Goal: Navigation & Orientation: Find specific page/section

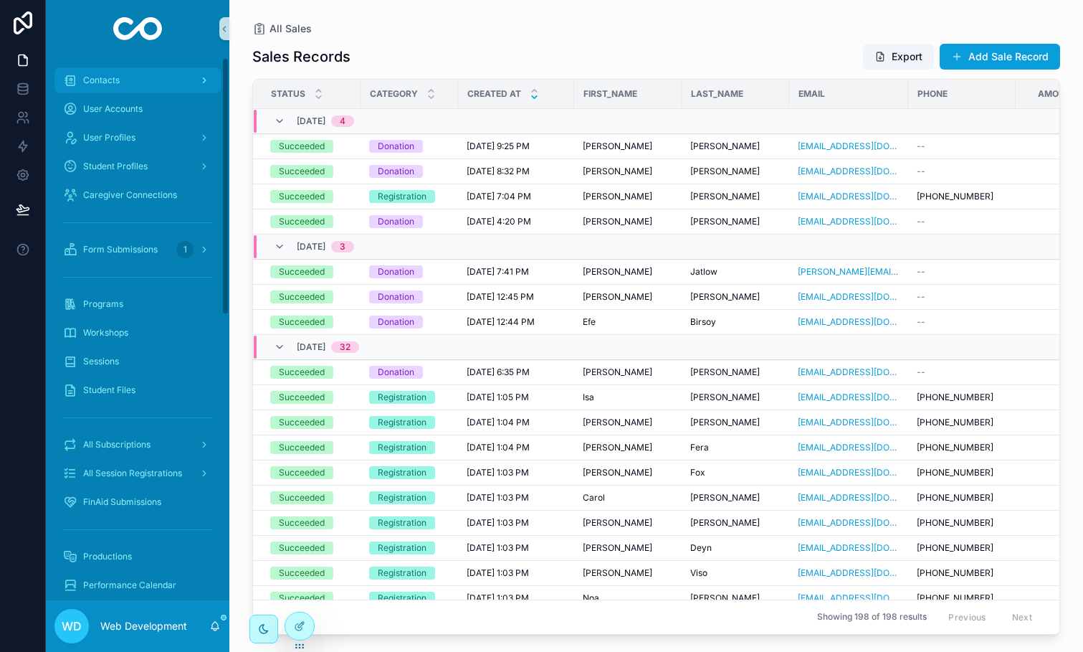
click at [133, 75] on div "Contacts" at bounding box center [137, 80] width 149 height 23
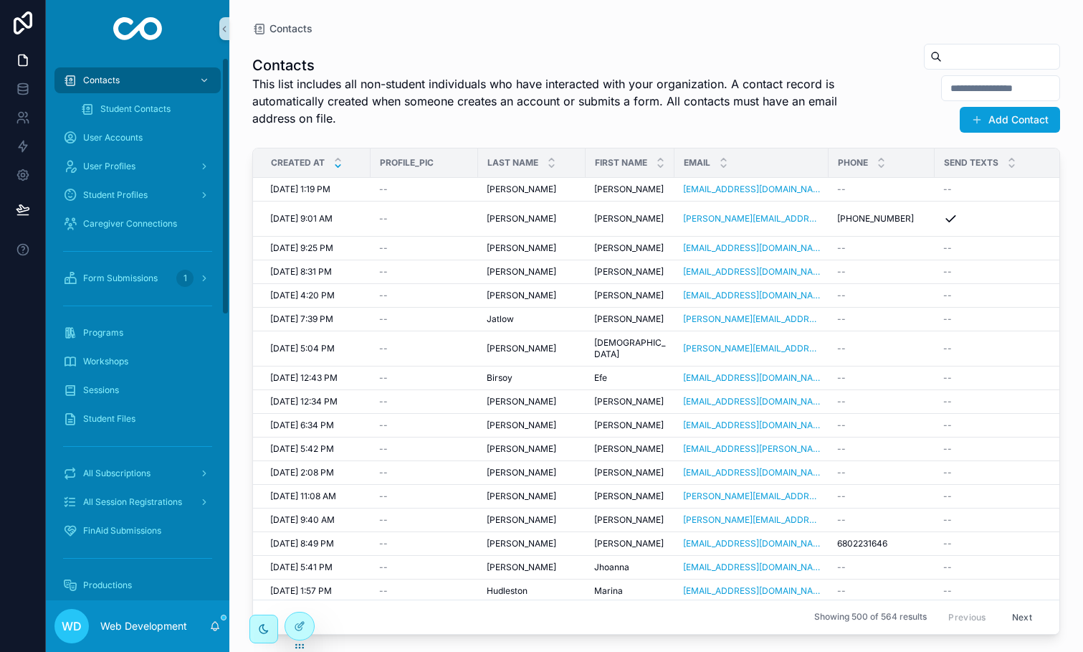
click at [147, 291] on div "Form Submissions 1" at bounding box center [138, 278] width 184 height 29
click at [146, 285] on div "Form Submissions 1" at bounding box center [137, 278] width 149 height 23
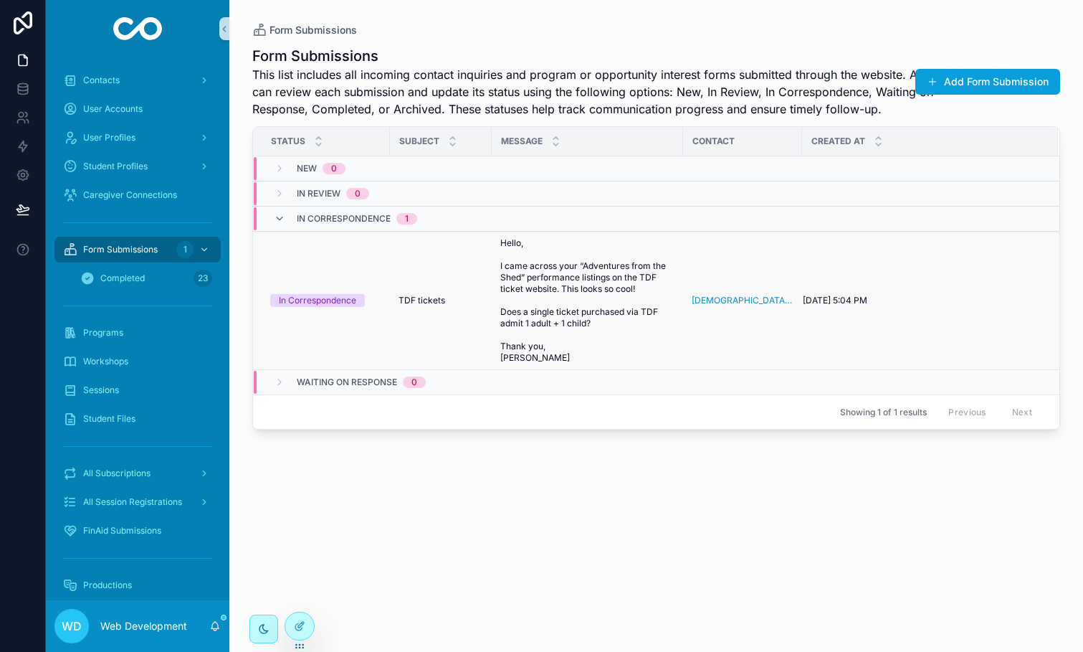
click at [442, 266] on td "TDF tickets TDF tickets" at bounding box center [441, 301] width 102 height 138
click at [538, 290] on span "Hello, I came across your “Adventures from the Shed” performance listings on th…" at bounding box center [587, 300] width 174 height 126
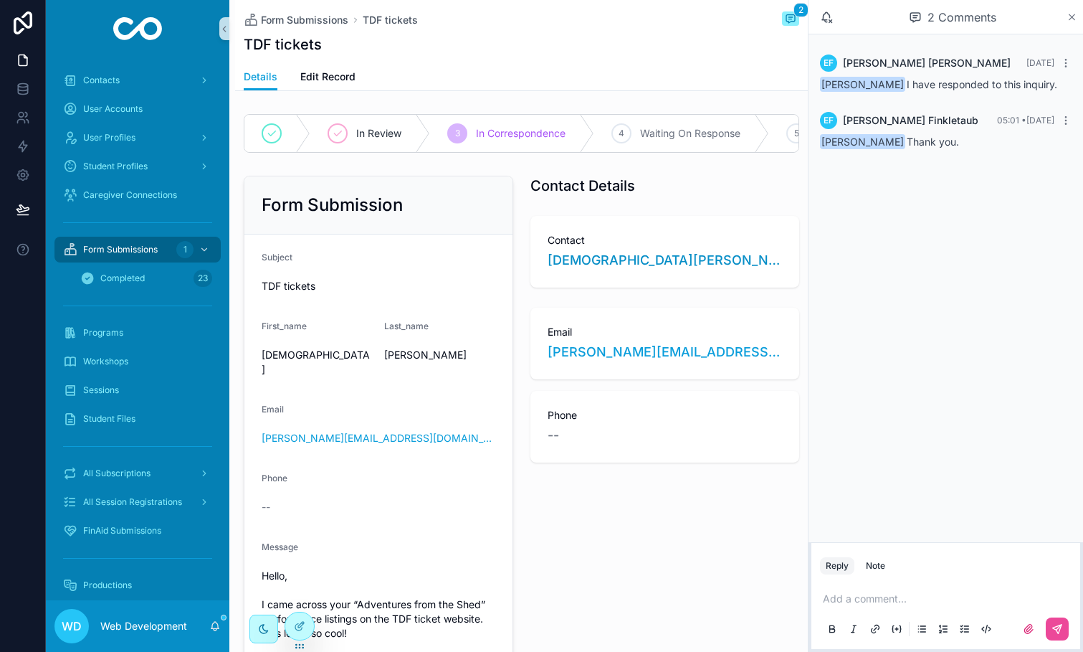
click at [1070, 14] on icon "scrollable content" at bounding box center [1073, 17] width 6 height 6
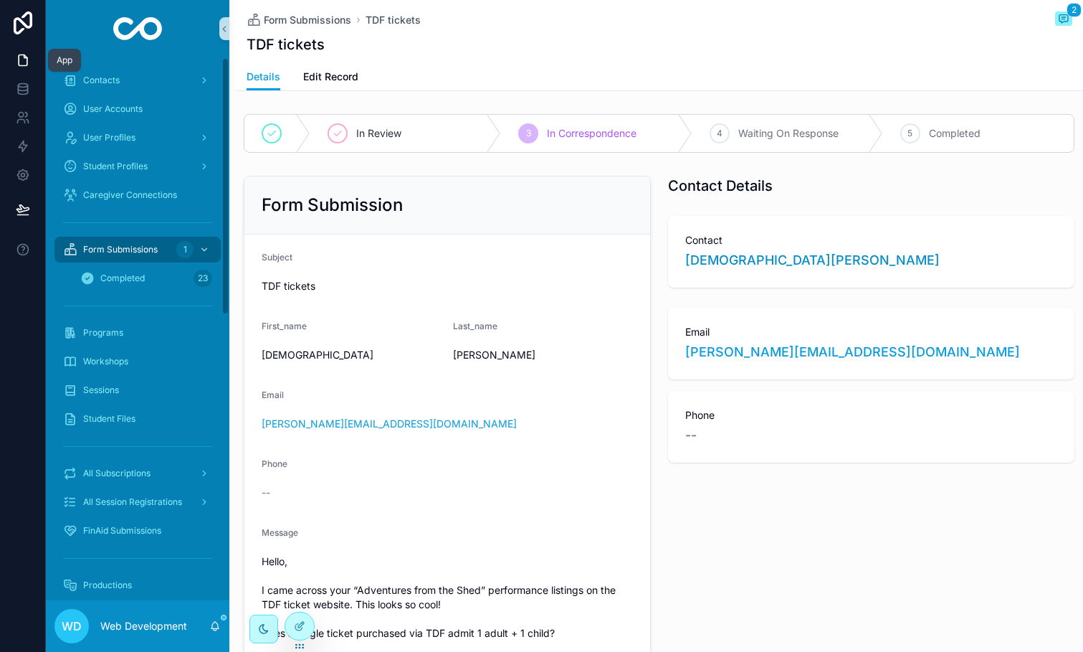
click at [6, 57] on link at bounding box center [22, 60] width 45 height 29
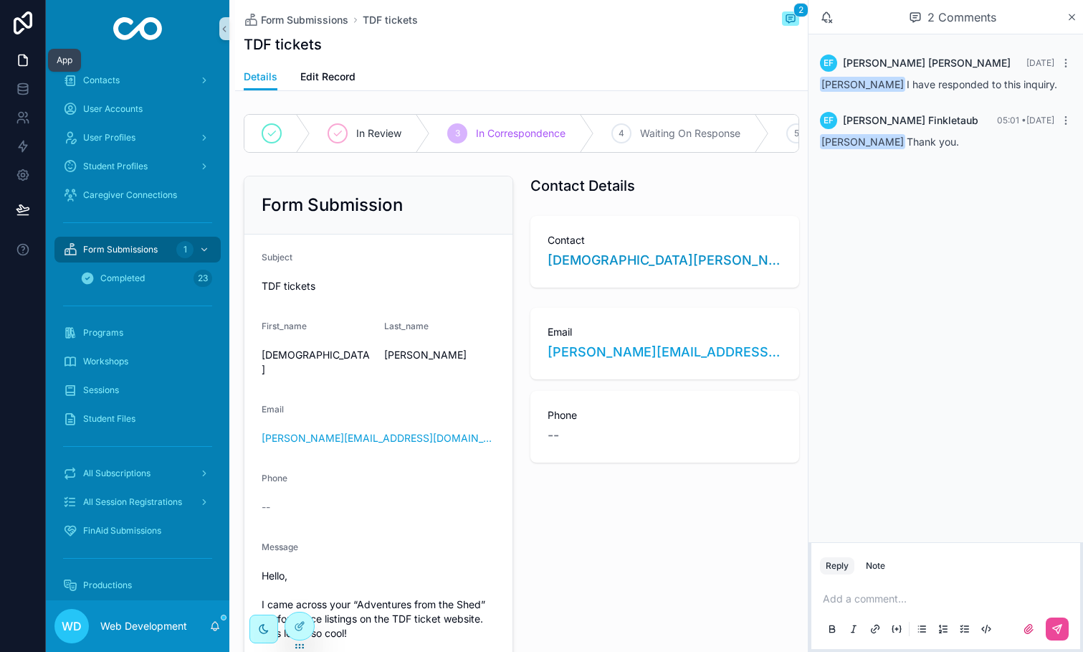
click at [24, 59] on icon at bounding box center [23, 60] width 14 height 14
click at [103, 89] on div "Contacts" at bounding box center [137, 80] width 149 height 23
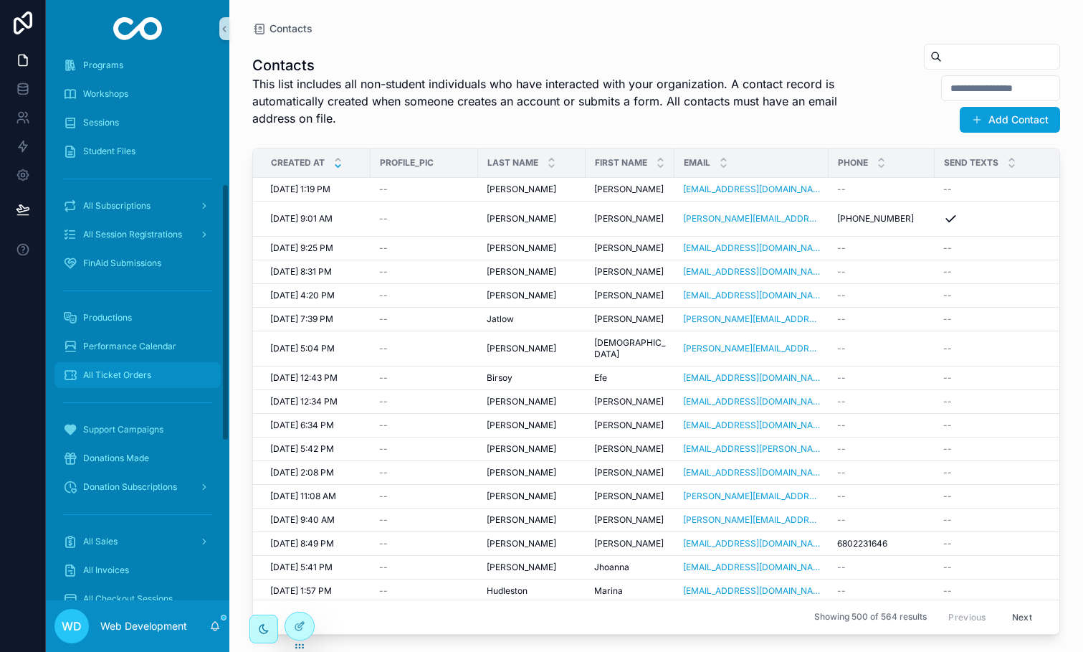
click at [143, 384] on div "All Ticket Orders" at bounding box center [137, 374] width 149 height 23
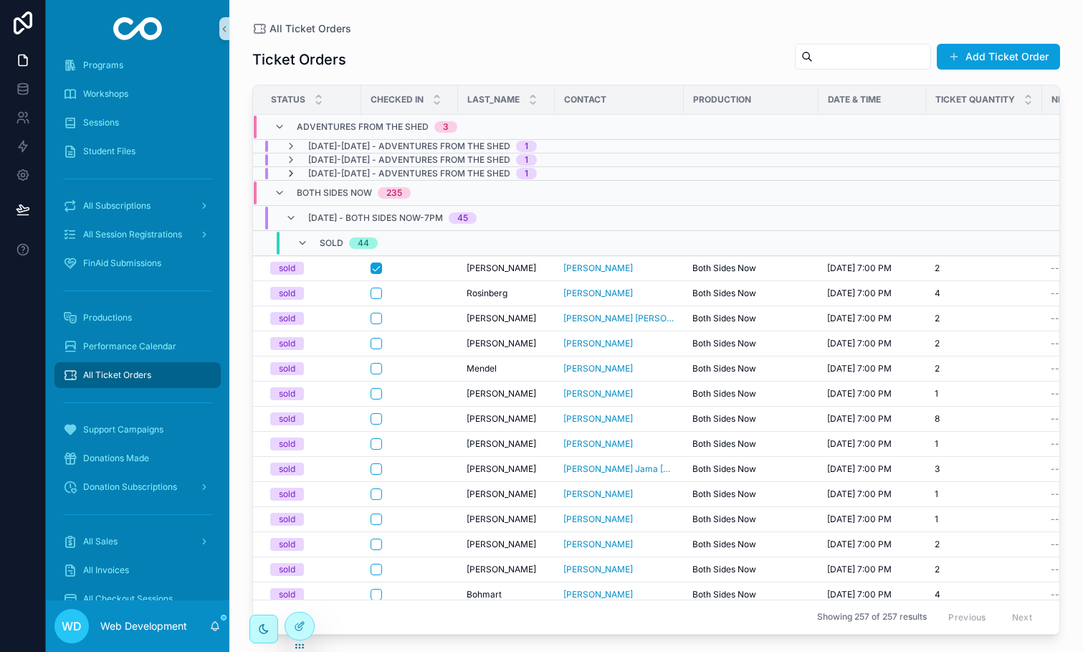
click at [294, 174] on icon "scrollable content" at bounding box center [290, 173] width 11 height 11
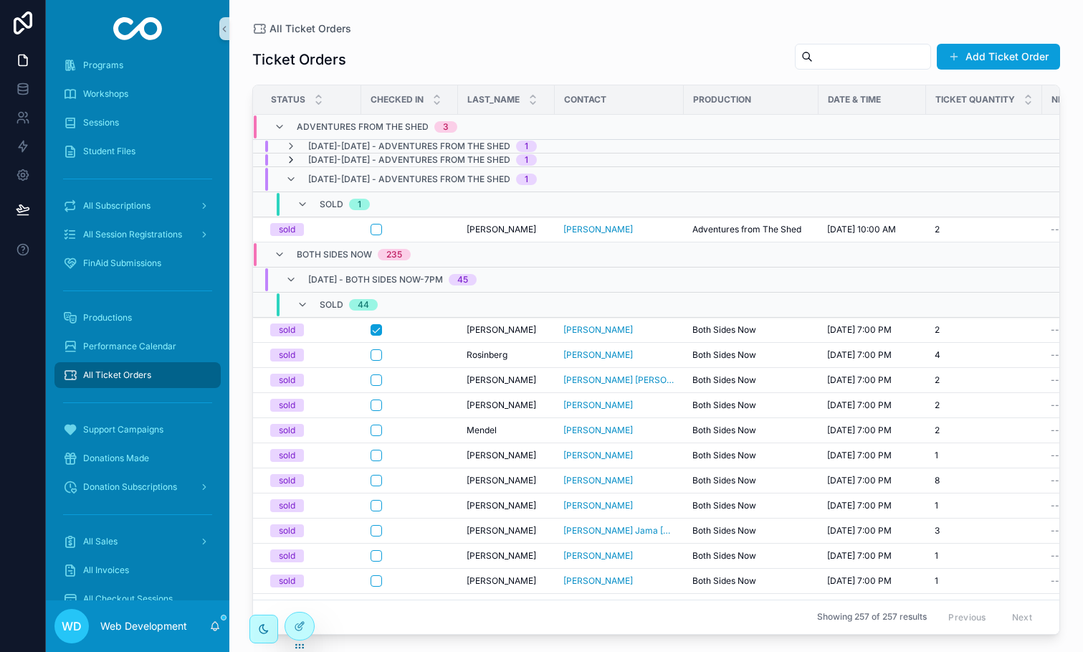
click at [289, 161] on icon "scrollable content" at bounding box center [290, 159] width 11 height 11
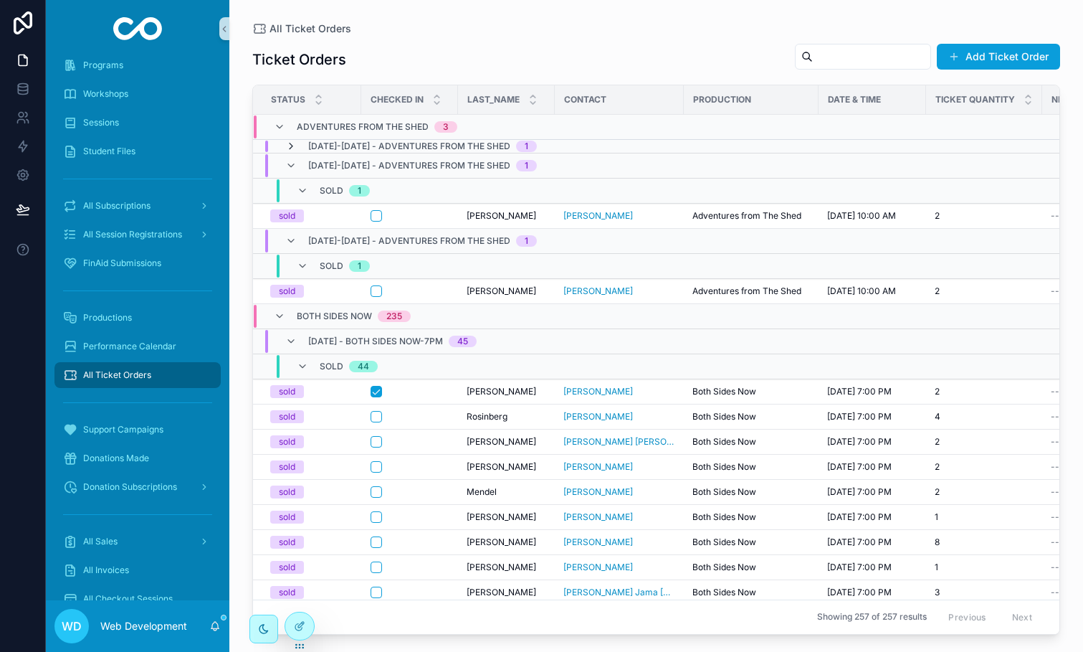
click at [293, 148] on icon "scrollable content" at bounding box center [290, 146] width 11 height 11
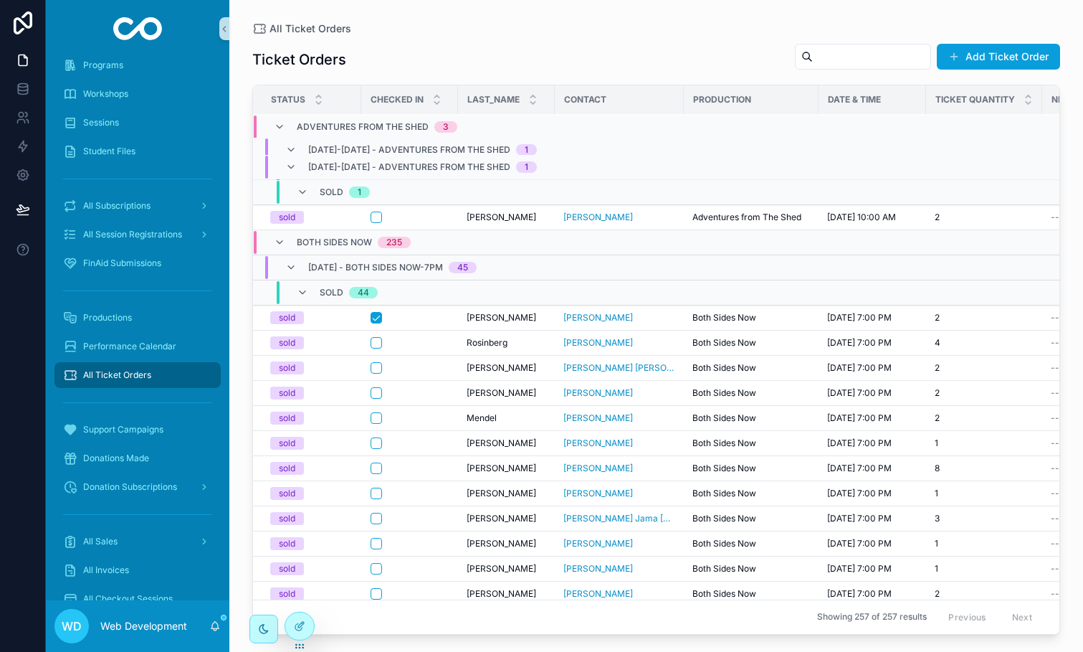
scroll to position [158, 0]
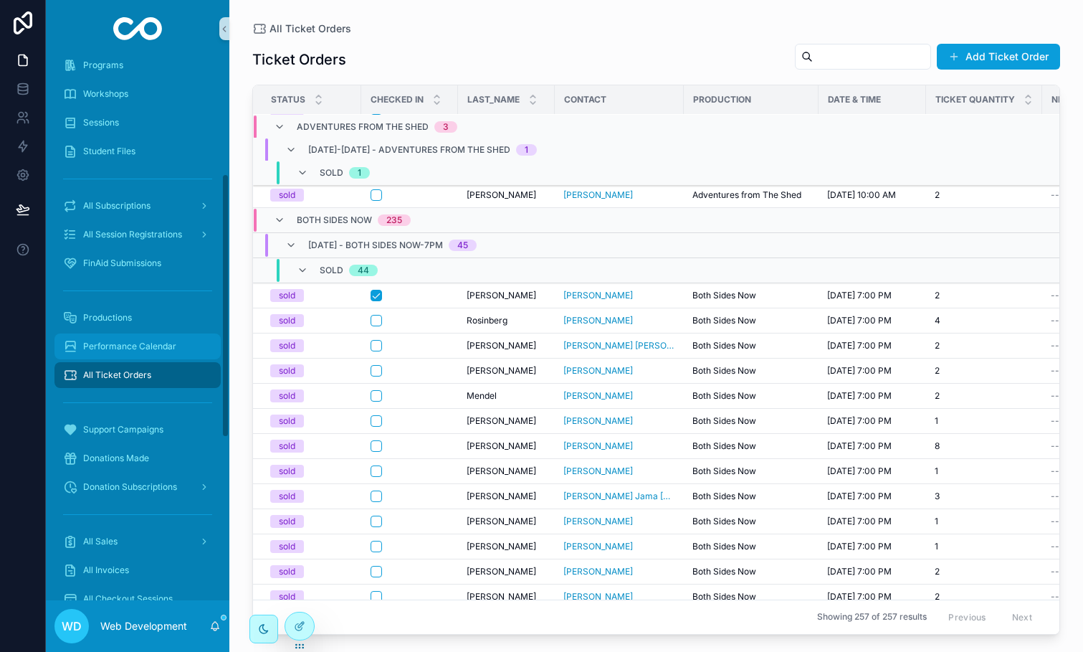
click at [158, 336] on div "Performance Calendar" at bounding box center [137, 346] width 149 height 23
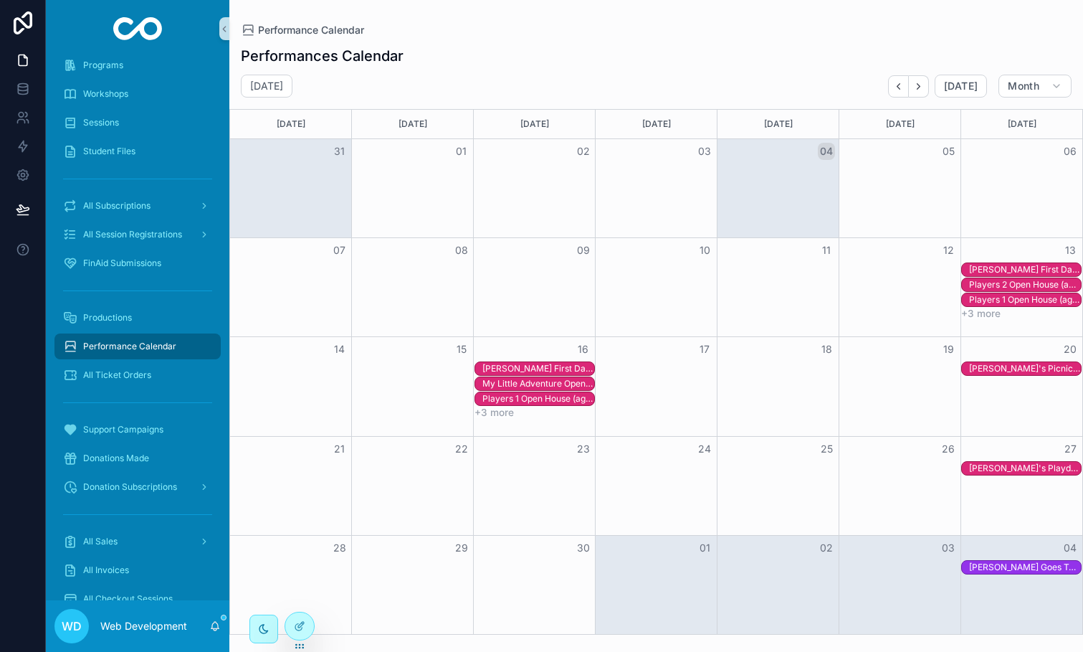
click at [1009, 268] on div "[PERSON_NAME] First Day at Superschool" at bounding box center [1025, 269] width 112 height 11
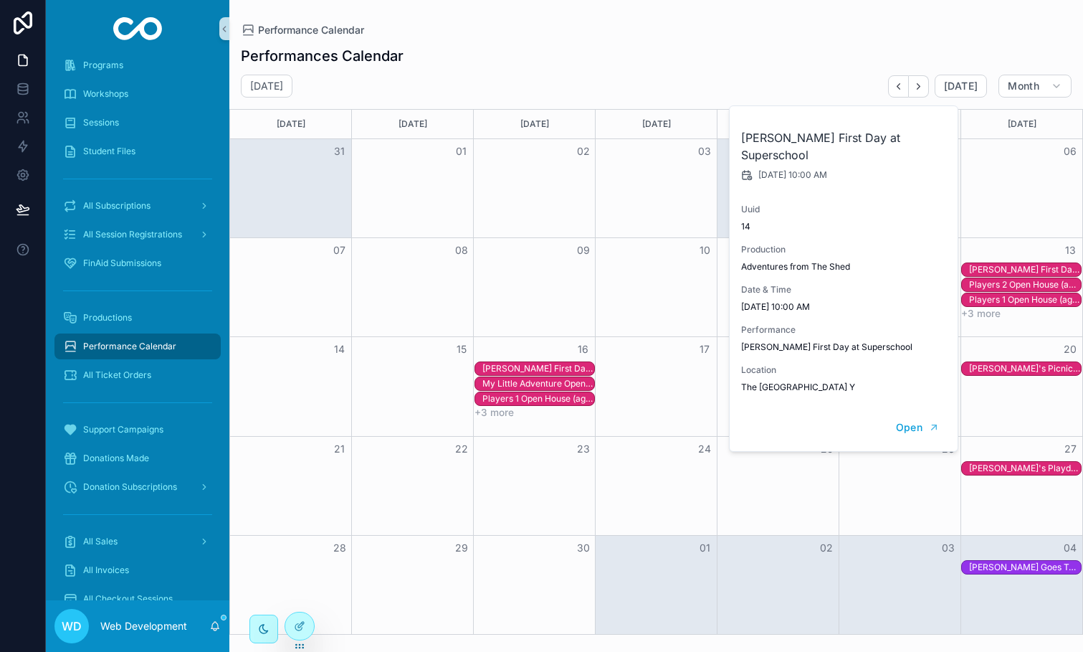
click at [1009, 268] on div "[PERSON_NAME] First Day at Superschool" at bounding box center [1025, 269] width 112 height 11
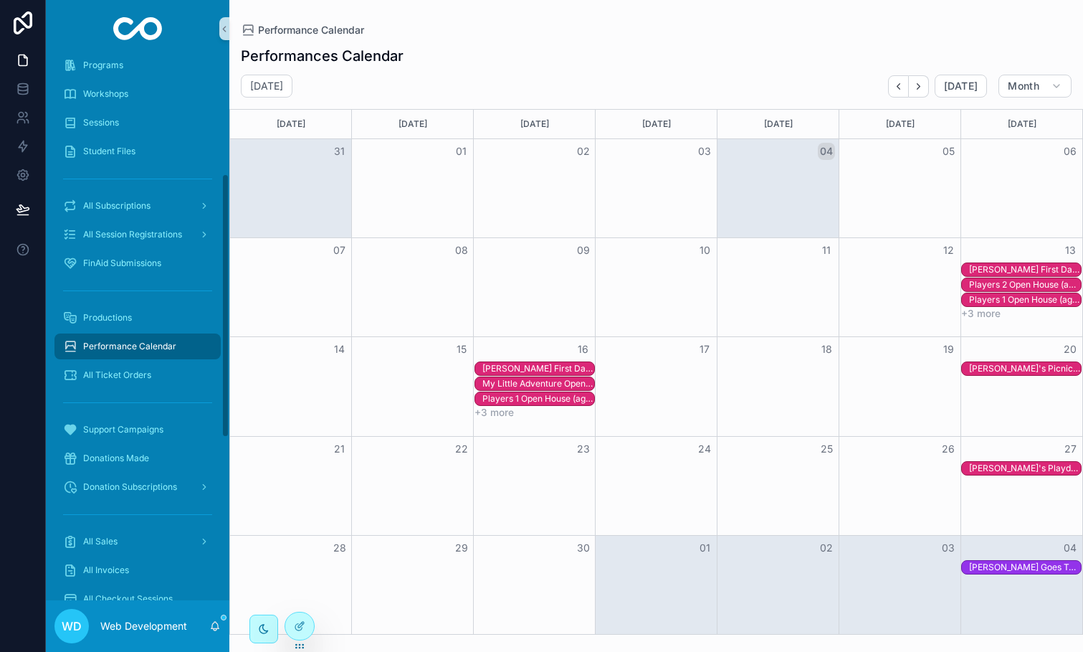
click at [1016, 283] on div "Players 2 Open House (ages [DEMOGRAPHIC_DATA])" at bounding box center [1025, 284] width 112 height 11
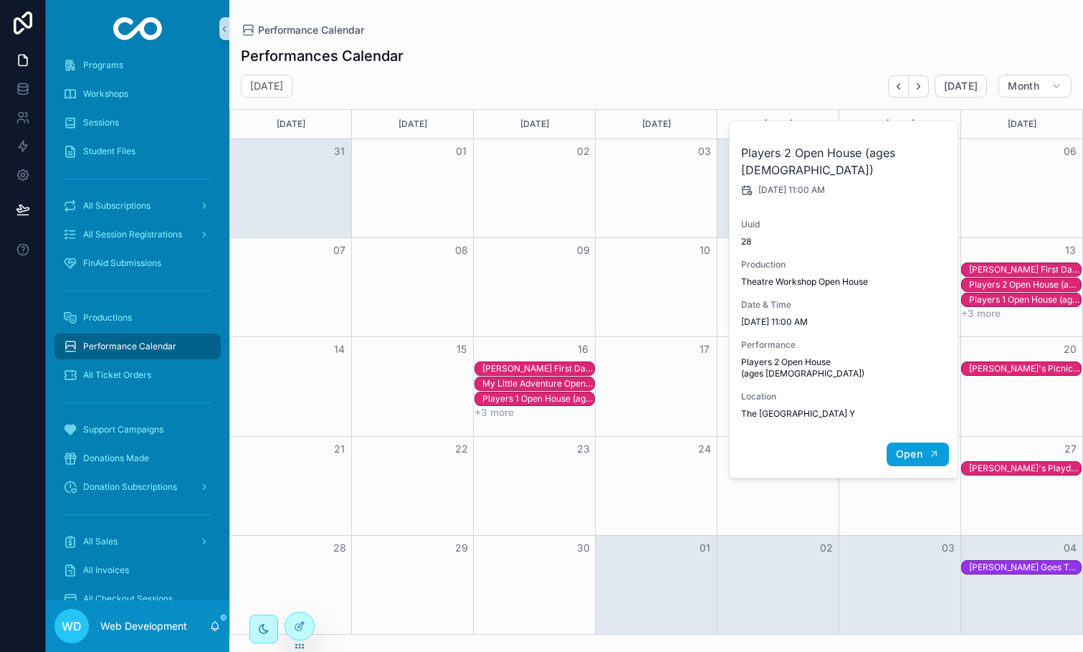
click at [911, 447] on span "Open" at bounding box center [909, 453] width 27 height 13
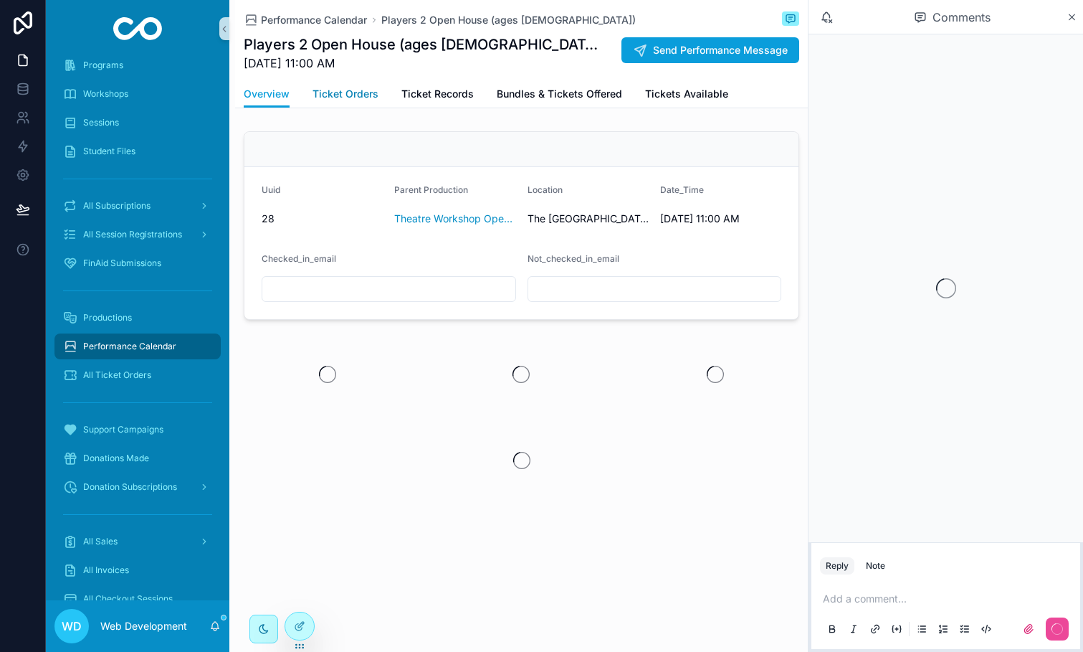
click at [357, 97] on span "Ticket Orders" at bounding box center [346, 94] width 66 height 14
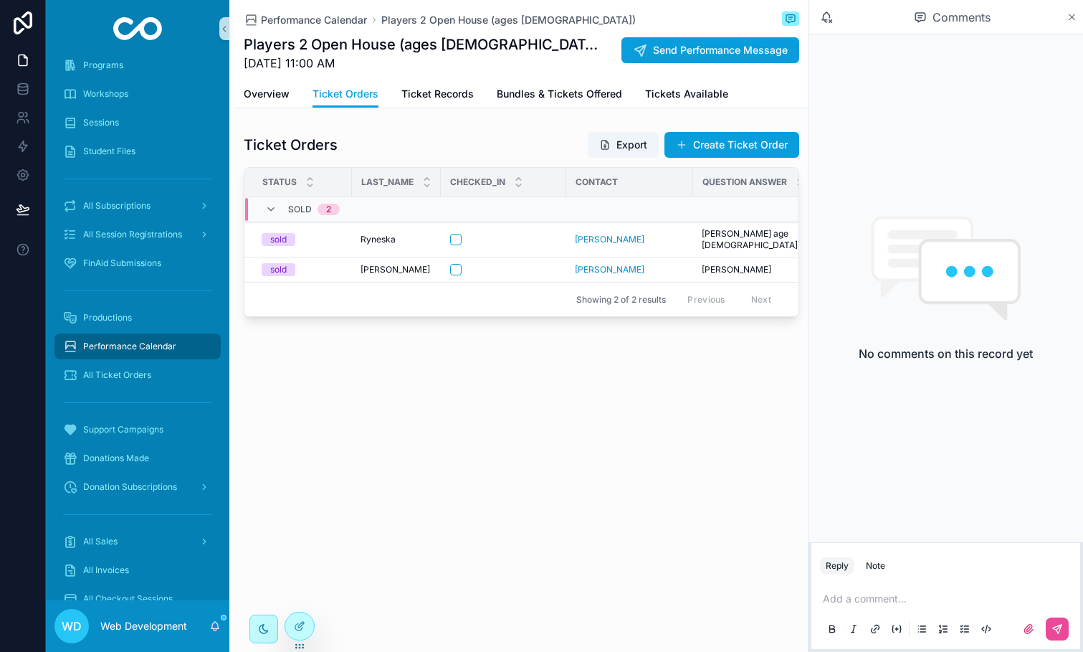
click at [1069, 15] on icon "scrollable content" at bounding box center [1072, 16] width 11 height 11
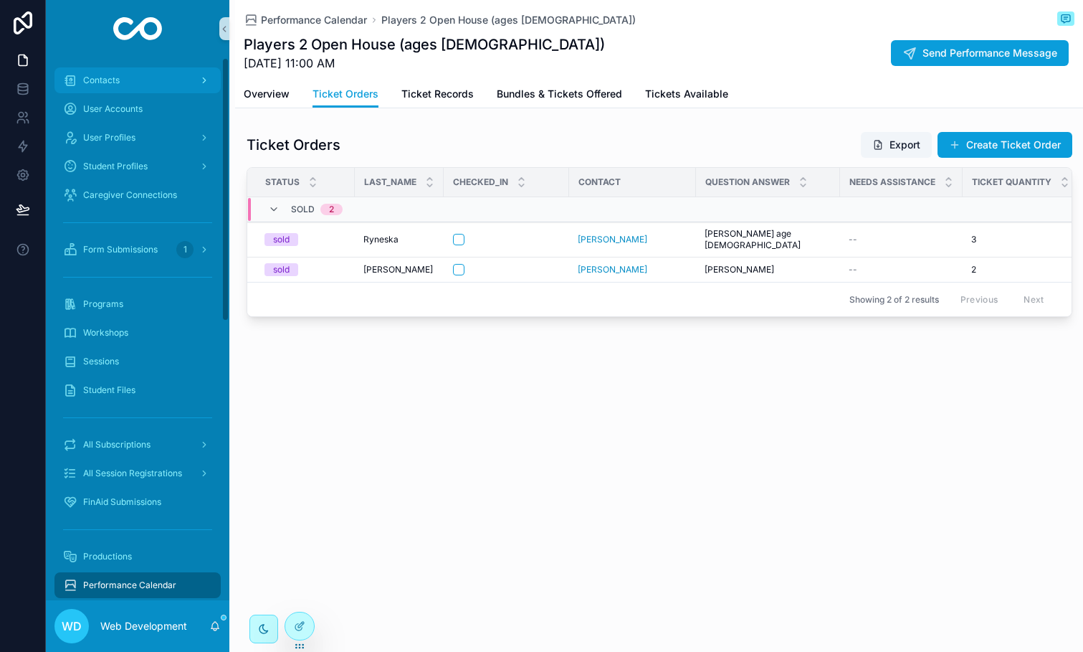
click at [116, 90] on div "Contacts" at bounding box center [137, 80] width 149 height 23
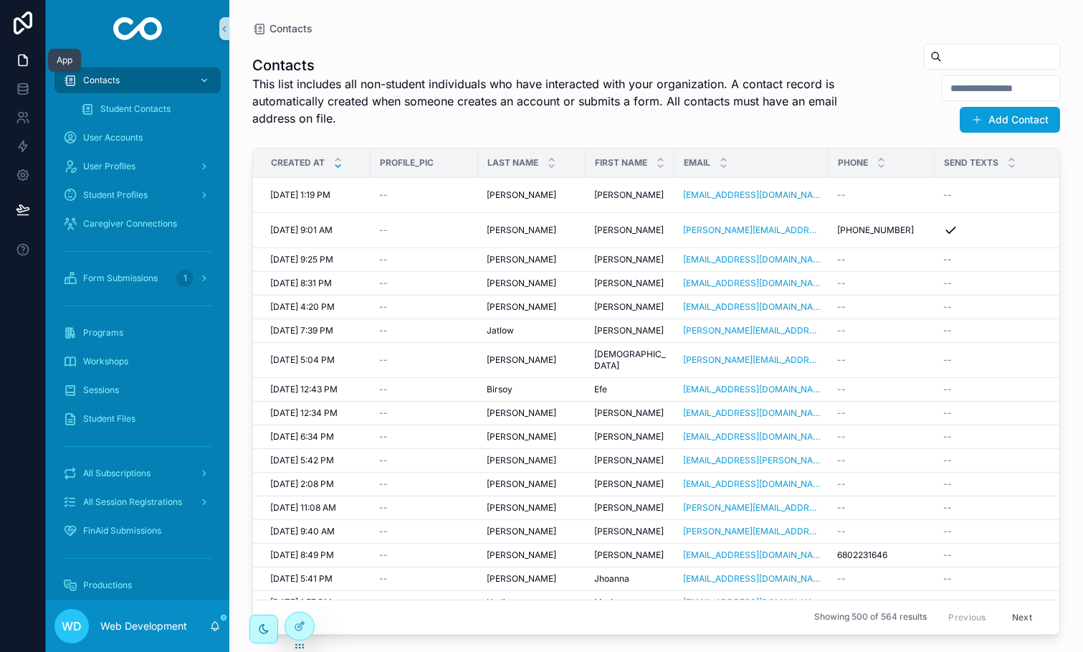
click at [24, 53] on icon at bounding box center [23, 60] width 14 height 14
